Goal: Task Accomplishment & Management: Use online tool/utility

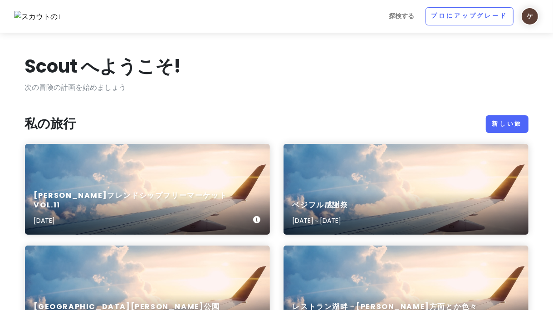
click at [191, 160] on div "[PERSON_NAME]フレンドシップフリーマーケット Vol.11 [DATE]" at bounding box center [147, 189] width 245 height 91
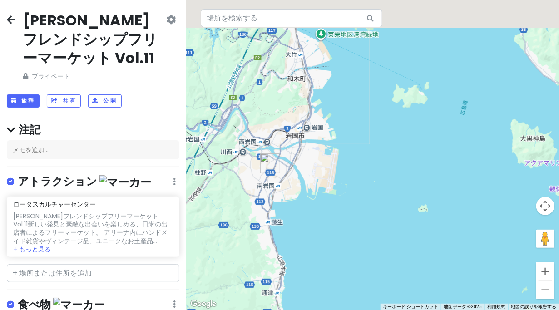
drag, startPoint x: 266, startPoint y: 110, endPoint x: 269, endPoint y: 132, distance: 22.5
click at [269, 133] on div at bounding box center [372, 155] width 373 height 310
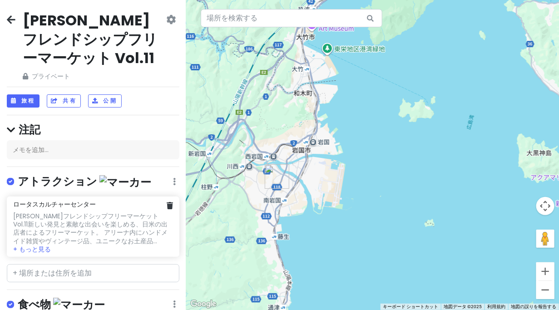
click at [102, 213] on font "[PERSON_NAME]フレンドシップフリーマーケット Vol.11" at bounding box center [86, 220] width 147 height 17
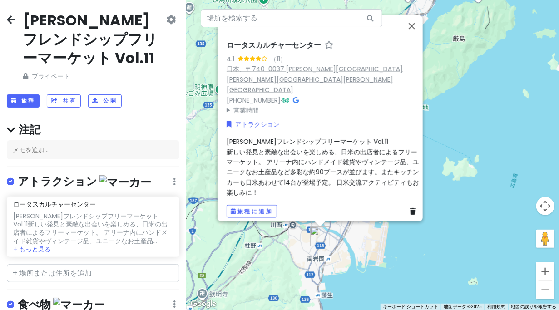
click at [322, 87] on font "日本、〒740-0037 [PERSON_NAME][GEOGRAPHIC_DATA][PERSON_NAME][GEOGRAPHIC_DATA][PERSO…" at bounding box center [315, 79] width 176 height 30
click at [57, 273] on input "text" at bounding box center [93, 273] width 173 height 18
paste input "FAM'Sキッチンいわくに"
type input "FAM'Sキッチンいわくに"
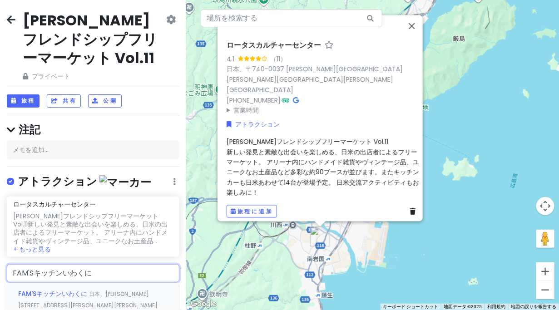
click at [57, 289] on font "FAM'Sキッチンいわくに" at bounding box center [52, 293] width 69 height 9
